Goal: Find specific page/section: Find specific page/section

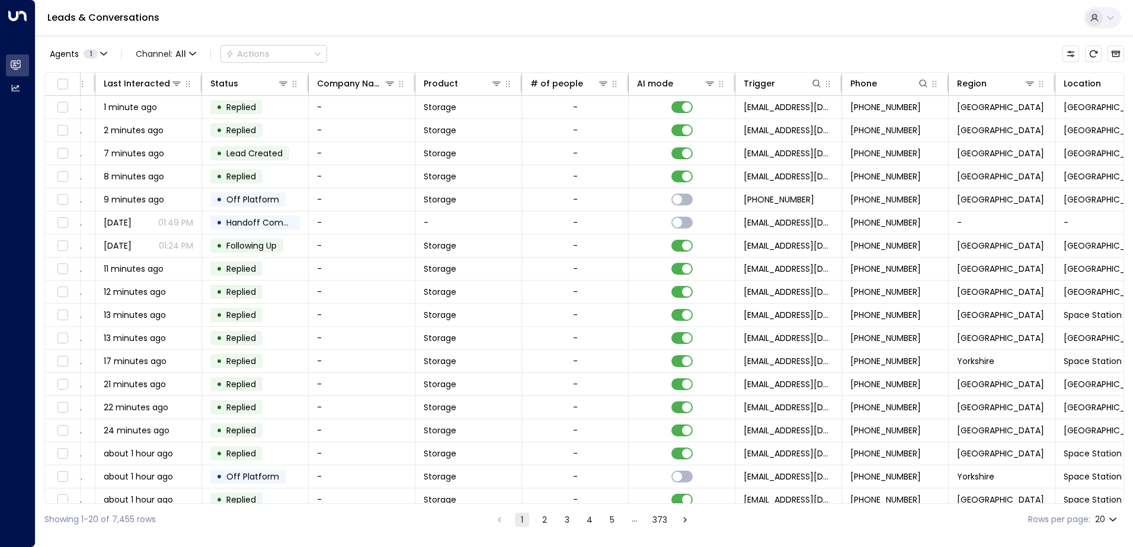
scroll to position [0, 242]
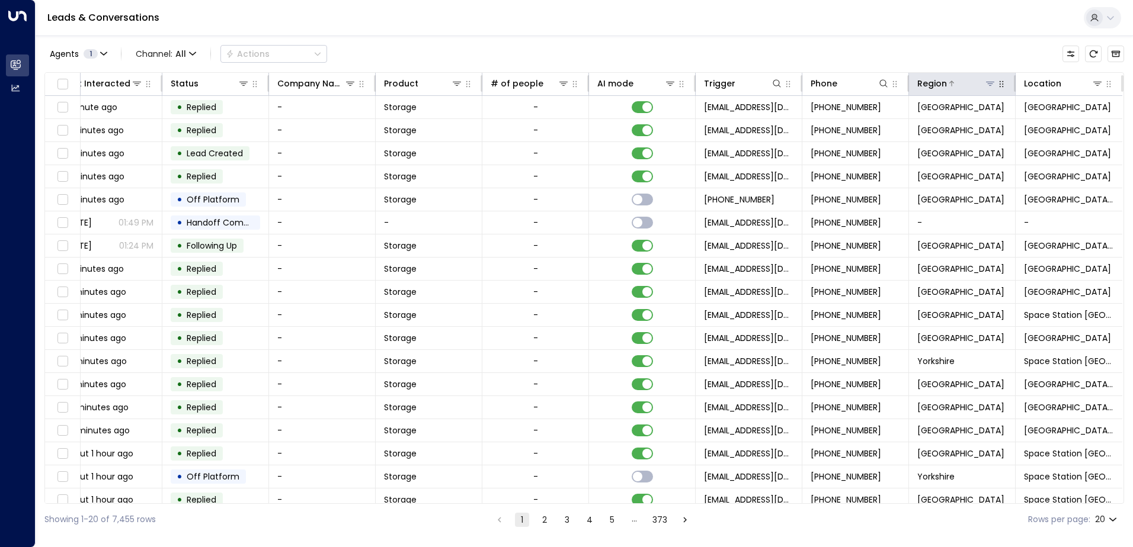
click at [986, 81] on icon at bounding box center [989, 83] width 9 height 9
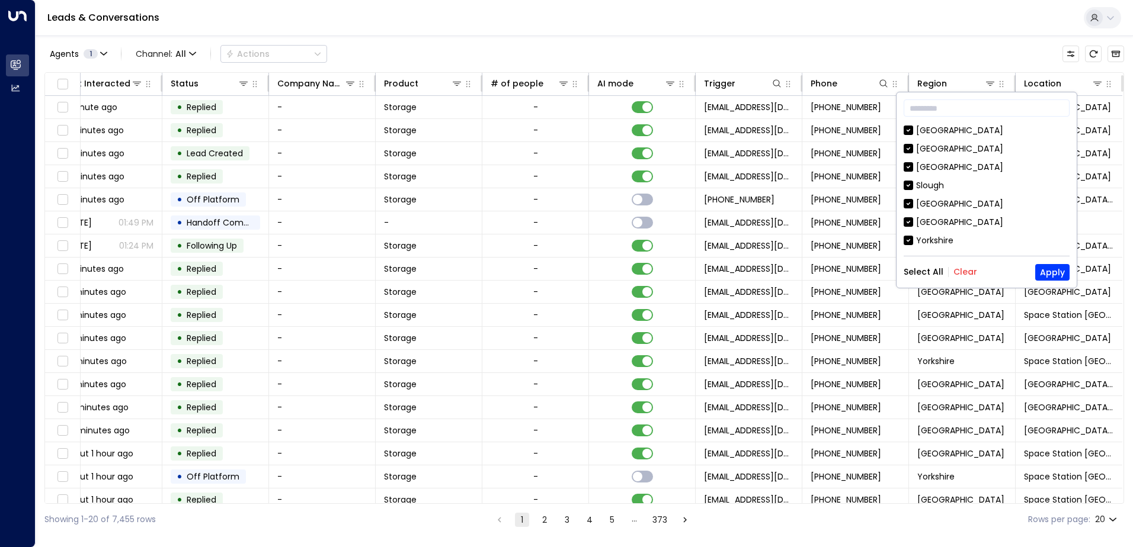
click at [965, 269] on button "Clear" at bounding box center [965, 271] width 24 height 9
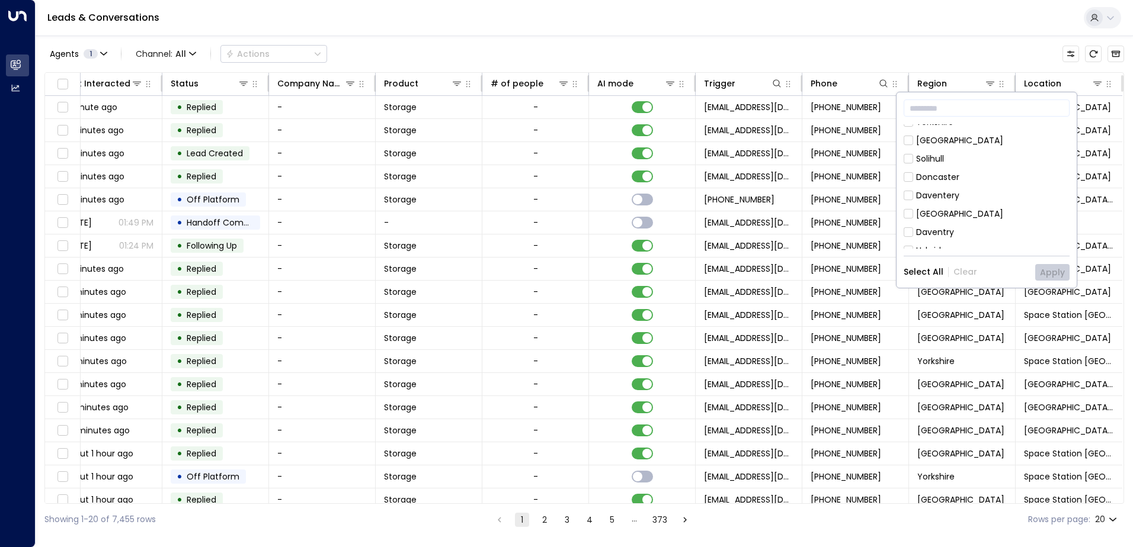
scroll to position [178, 0]
click at [943, 161] on div "[GEOGRAPHIC_DATA] [GEOGRAPHIC_DATA] [GEOGRAPHIC_DATA] [GEOGRAPHIC_DATA] [GEOGRA…" at bounding box center [986, 186] width 166 height 124
click at [942, 156] on div "[GEOGRAPHIC_DATA]" at bounding box center [959, 155] width 87 height 12
click at [1051, 271] on button "Apply" at bounding box center [1052, 272] width 34 height 17
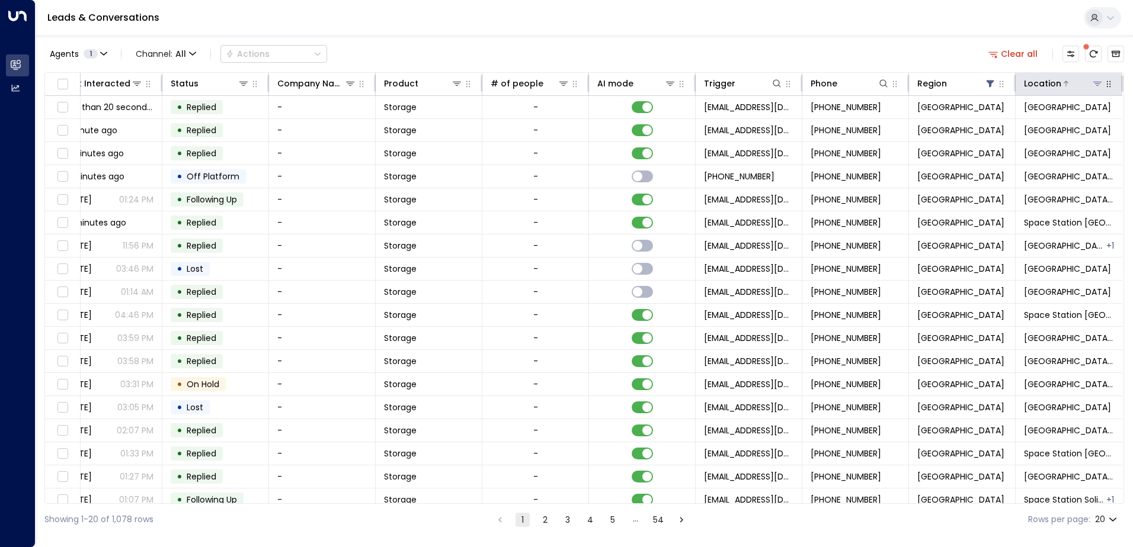
click at [1094, 85] on icon at bounding box center [1096, 83] width 9 height 9
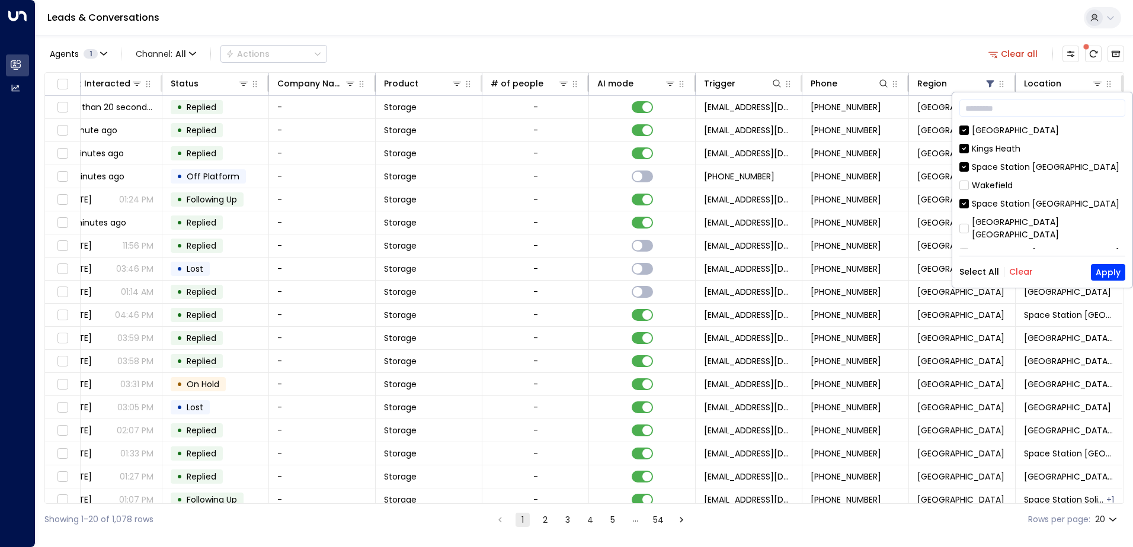
click at [1012, 267] on button "Clear" at bounding box center [1021, 271] width 24 height 9
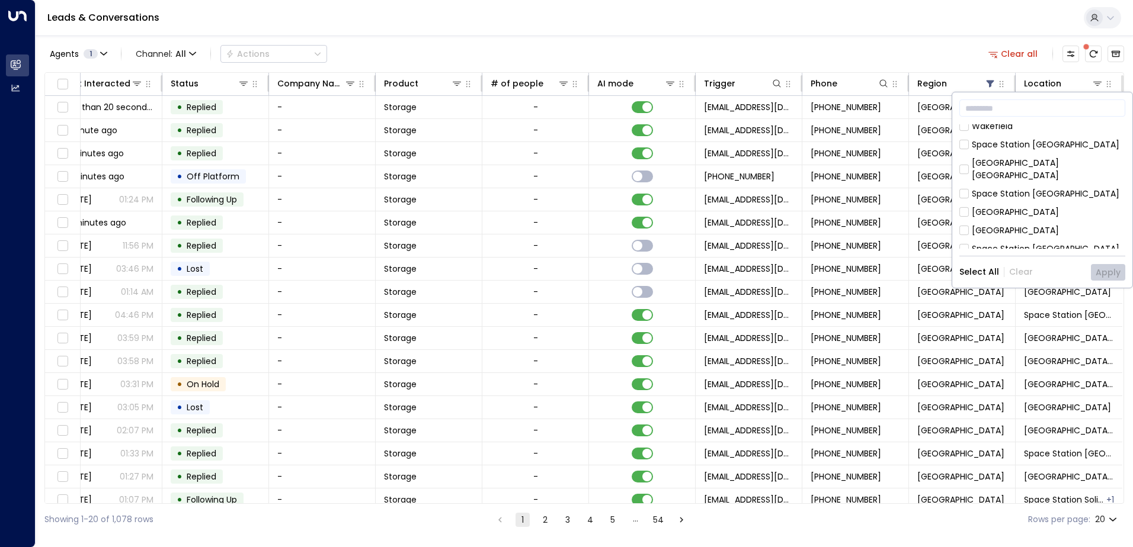
click at [1001, 206] on div "[GEOGRAPHIC_DATA]" at bounding box center [1015, 212] width 87 height 12
click at [1117, 267] on button "Apply" at bounding box center [1108, 272] width 34 height 17
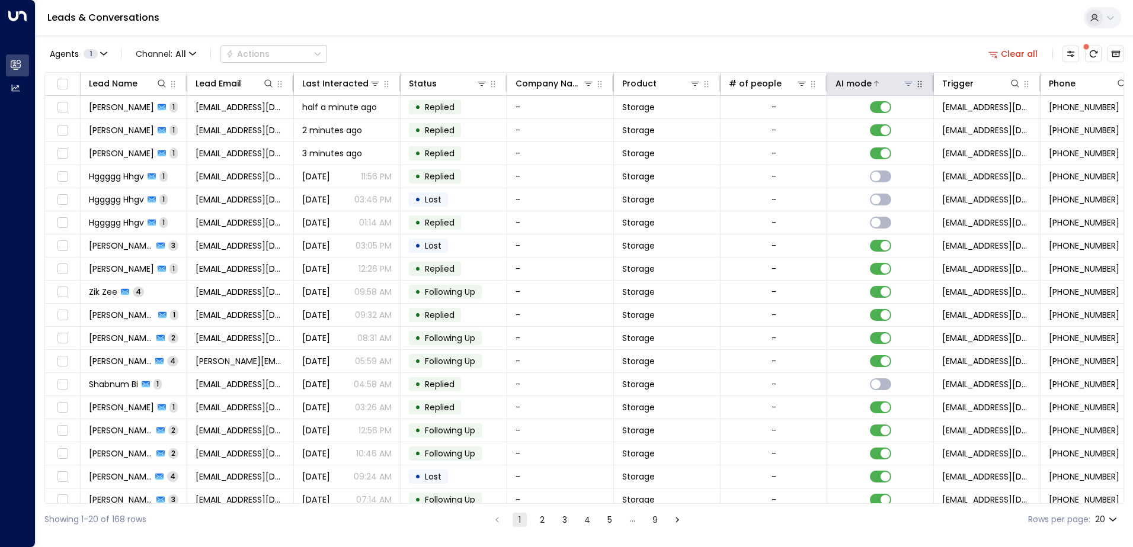
click at [896, 84] on div at bounding box center [892, 84] width 43 height 12
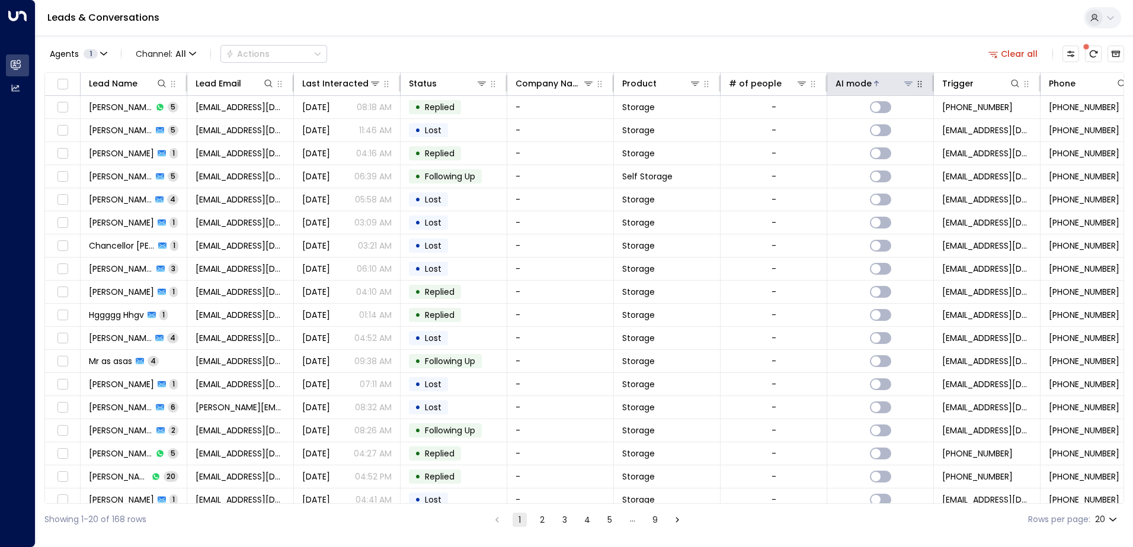
click at [896, 84] on div at bounding box center [892, 84] width 43 height 12
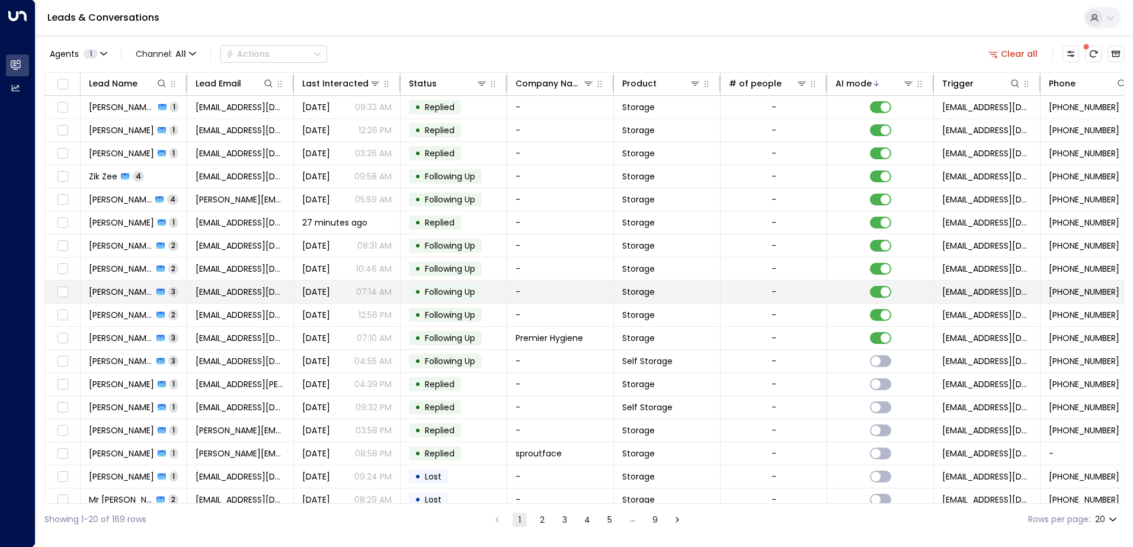
click at [353, 290] on div "[DATE] 07:14 AM" at bounding box center [346, 292] width 89 height 12
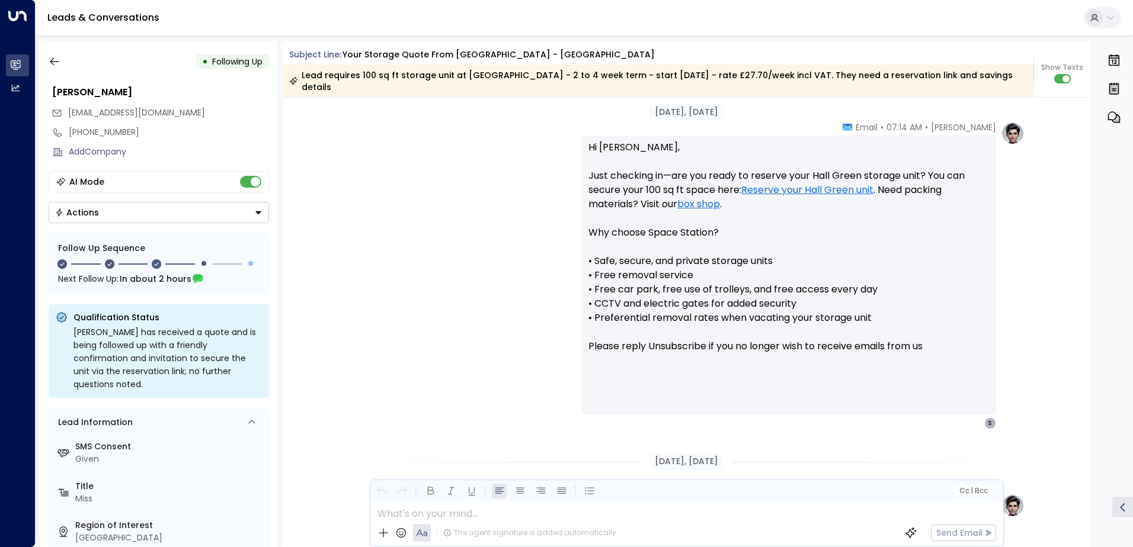
scroll to position [838, 0]
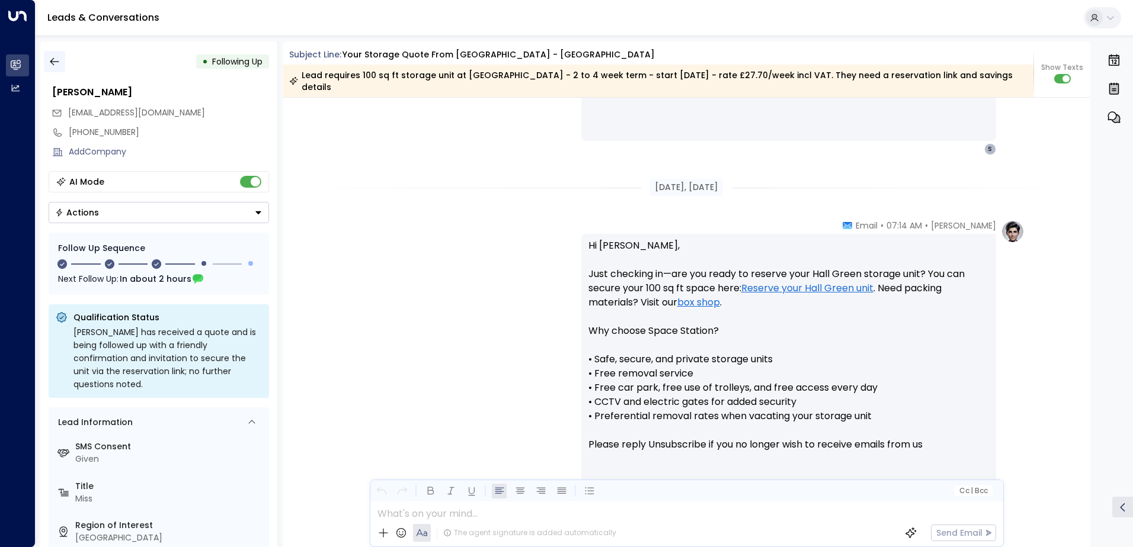
click at [50, 65] on icon "button" at bounding box center [55, 62] width 12 height 12
